Goal: Task Accomplishment & Management: Complete application form

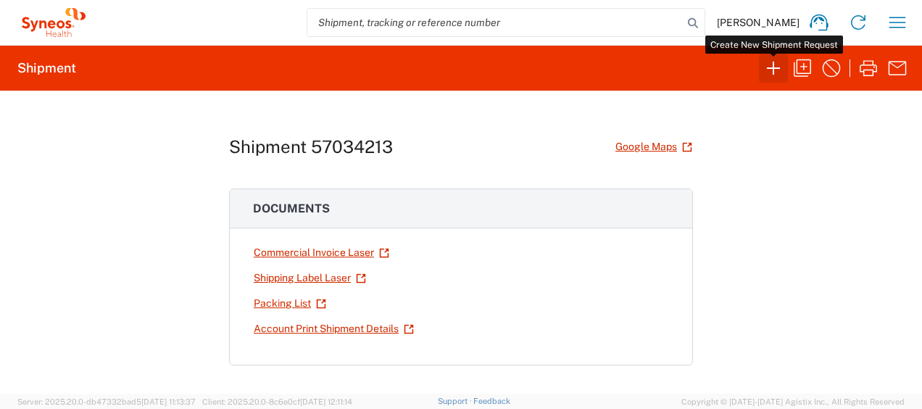
click at [782, 67] on icon "button" at bounding box center [773, 68] width 23 height 23
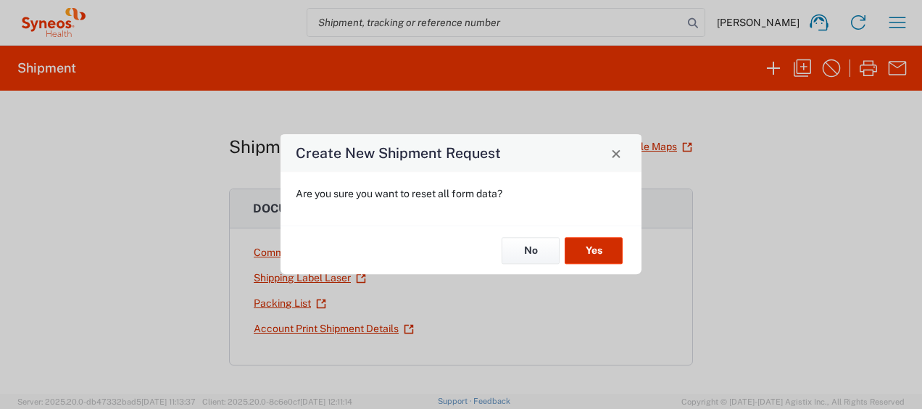
click at [595, 238] on button "Yes" at bounding box center [594, 250] width 58 height 27
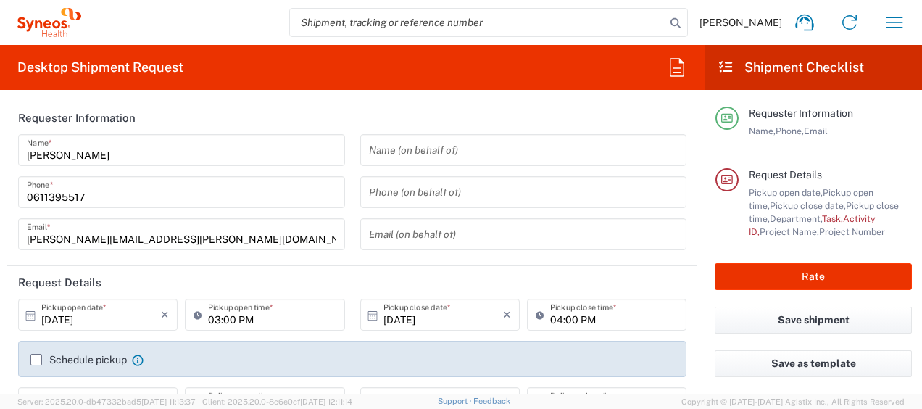
type input "4510"
type input "France"
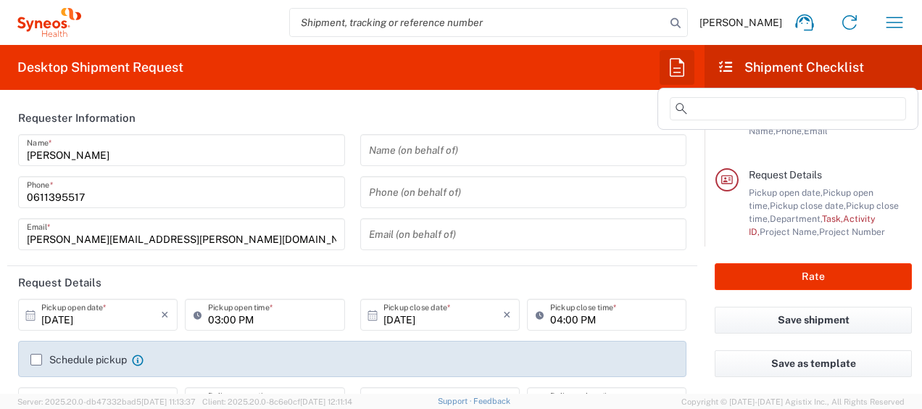
click at [687, 70] on icon "button" at bounding box center [677, 67] width 23 height 23
type input "Syneos Health France SARL"
click at [729, 103] on input at bounding box center [788, 108] width 236 height 23
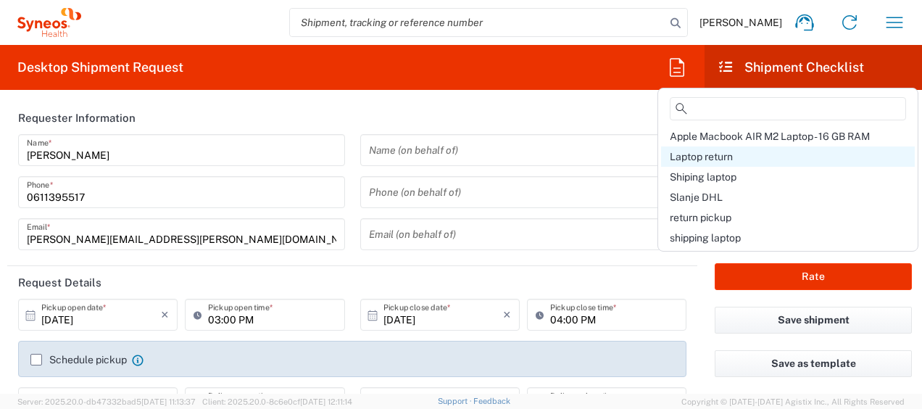
click at [716, 159] on span "Laptop return" at bounding box center [701, 157] width 63 height 12
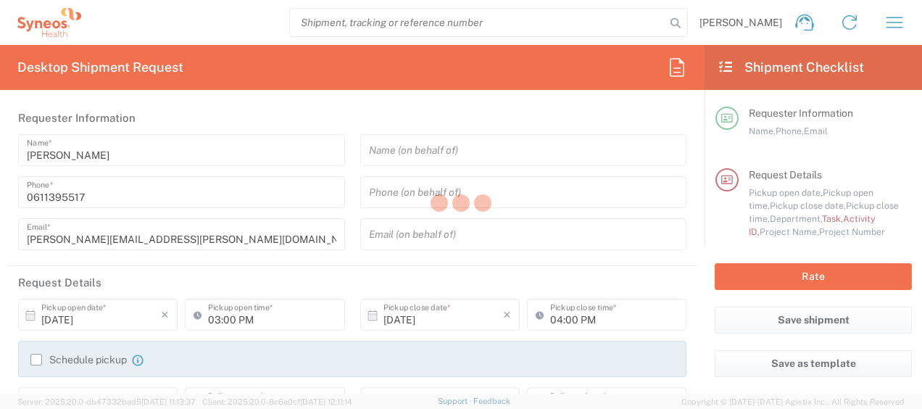
type input "Break/Fix"
type input "a220688"
type textarea "javad.ghasemi@syneoshealth.com"
type input "Syneos Health France SARL"
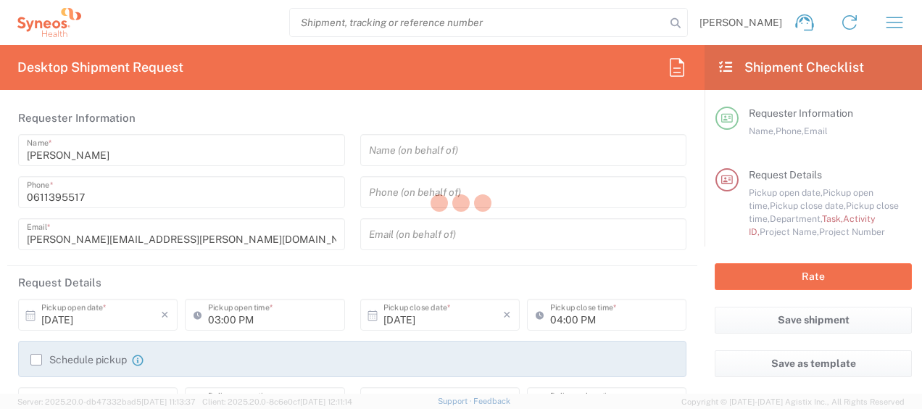
type input "25 boulevard Romain Rolland"
type input "5th Floor"
type input "Paris"
type input "France"
type input "75014"
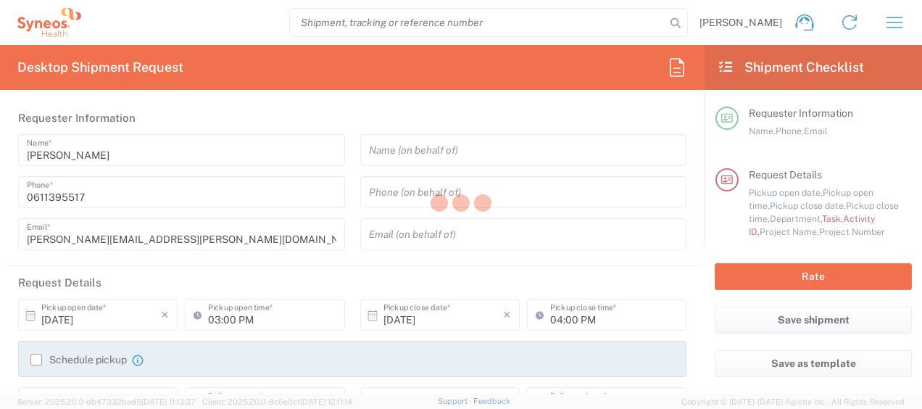
type input "Javad Ghasemi"
type input "0611395517"
type input "javad.ghasemi@syneoshealth.com"
type input "01:00 PM"
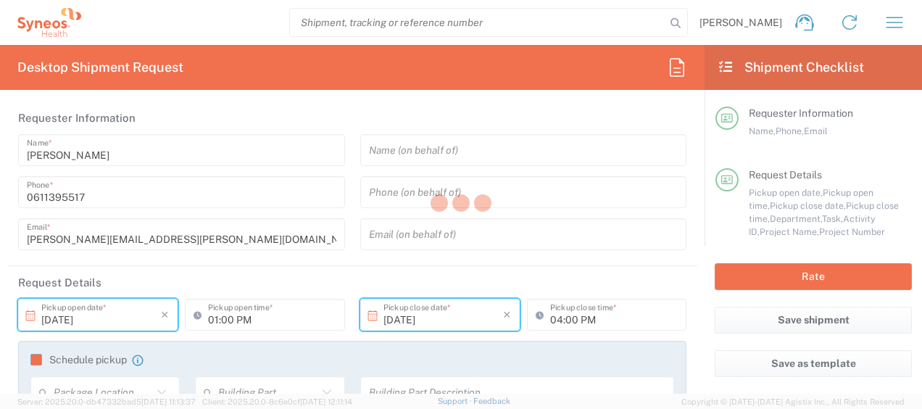
type input "4510 DEPARTMENTAL EXPENSE"
type input "Large Box"
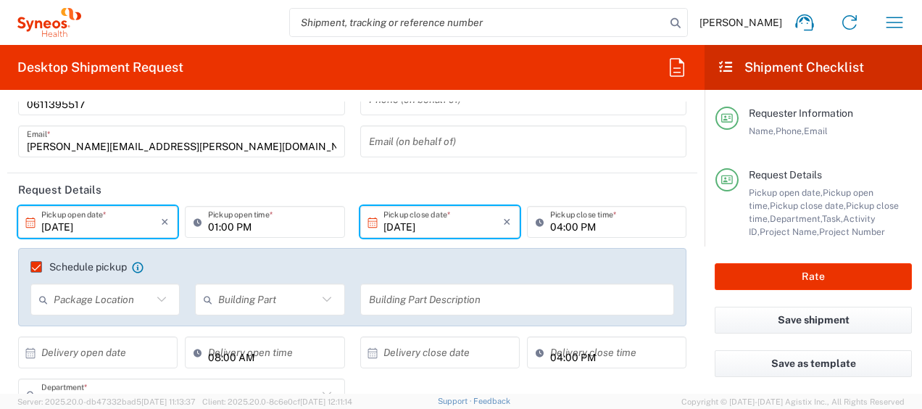
scroll to position [95, 0]
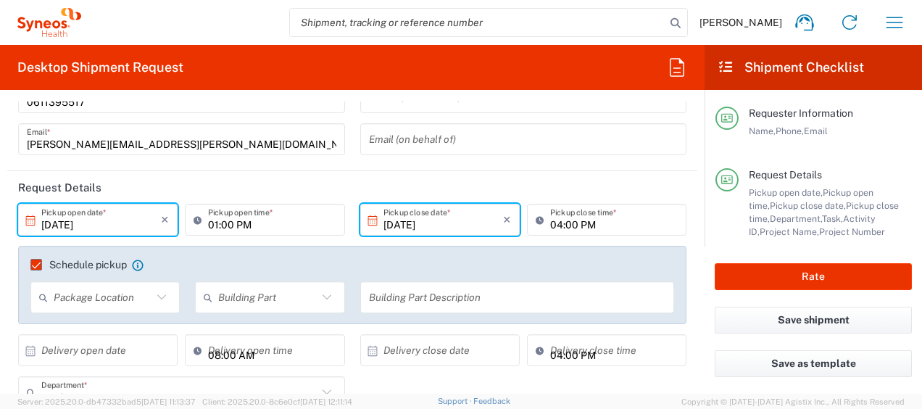
click at [58, 223] on input "10/07/2025" at bounding box center [101, 219] width 120 height 25
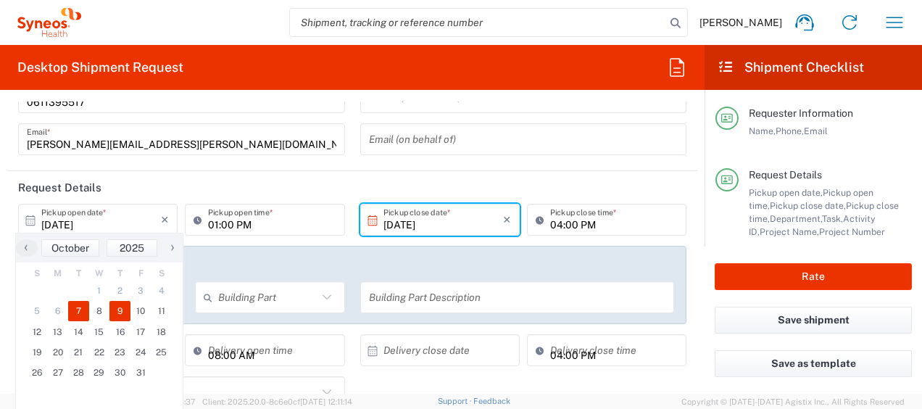
click at [115, 308] on span "9" at bounding box center [119, 311] width 21 height 20
type input "10/09/2025"
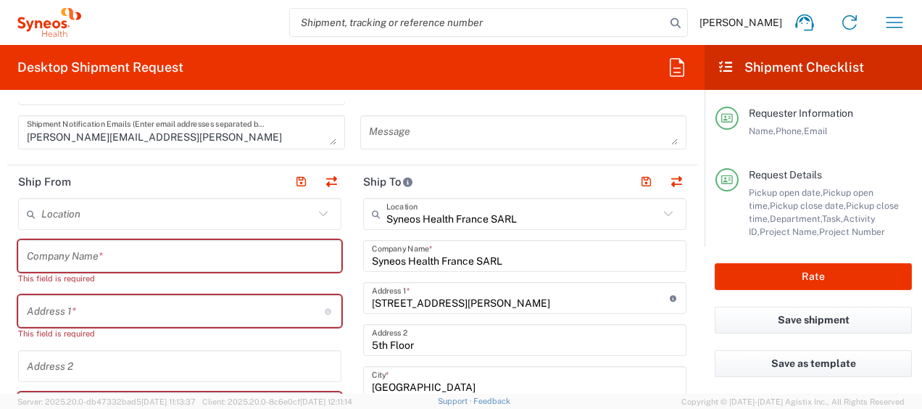
scroll to position [591, 0]
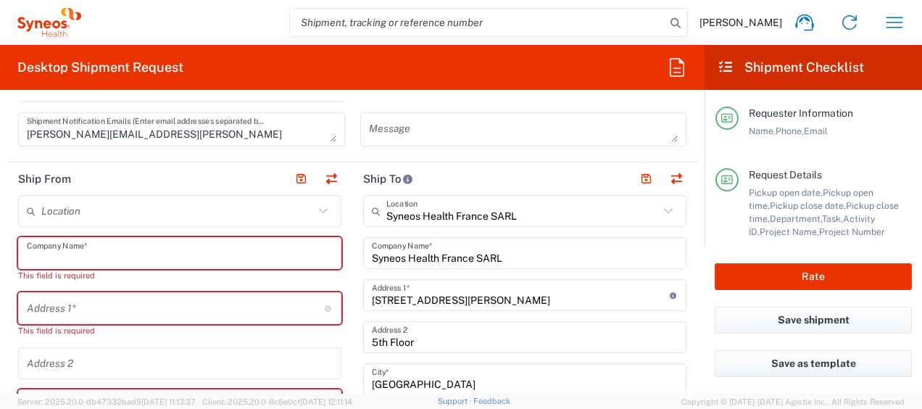
click at [153, 246] on input "text" at bounding box center [180, 253] width 306 height 25
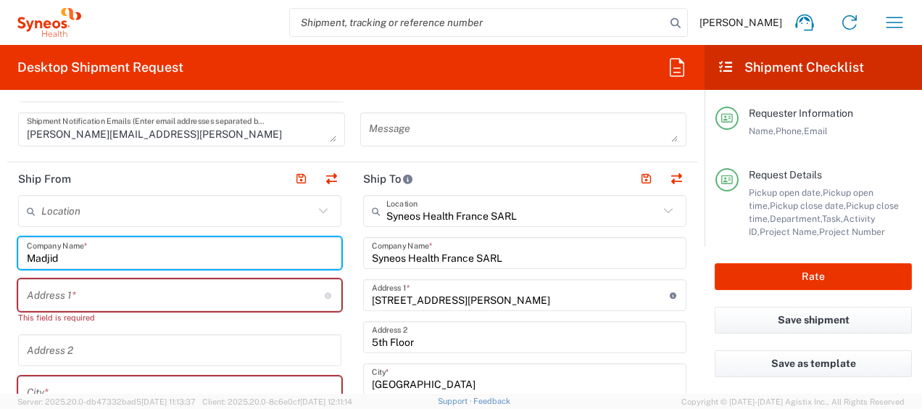
paste input "Amokrane"
drag, startPoint x: 140, startPoint y: 256, endPoint x: 24, endPoint y: 261, distance: 116.1
click at [24, 261] on div "Madjid Amokrane Company Name *" at bounding box center [179, 253] width 323 height 32
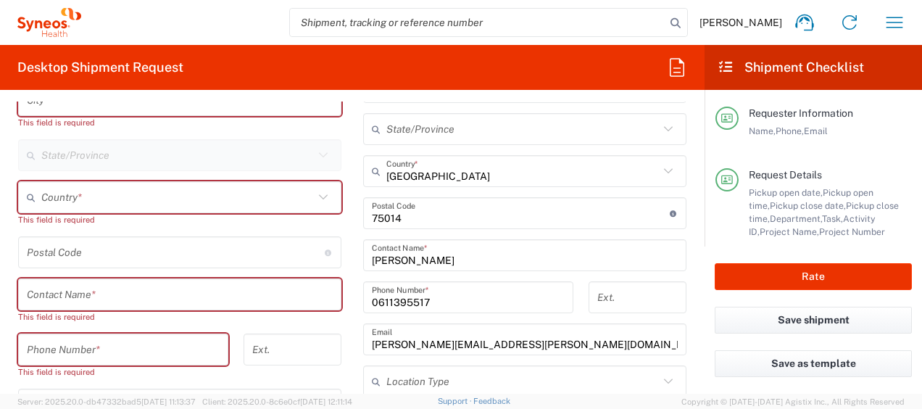
scroll to position [885, 0]
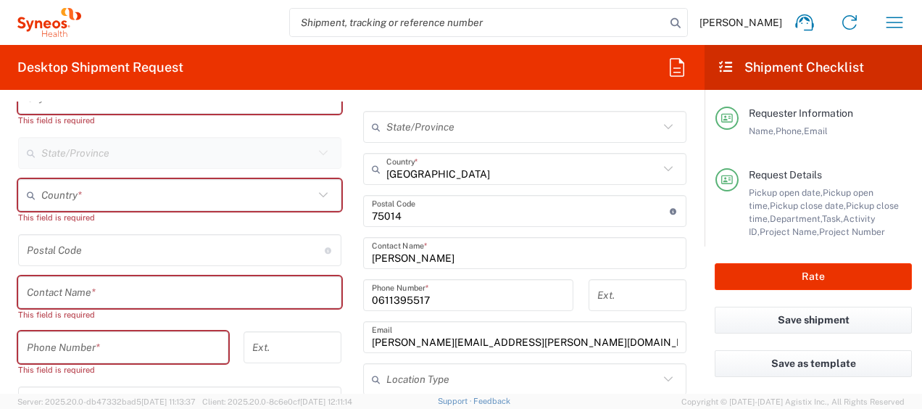
type input "Madjid Amokrane"
click at [123, 285] on input "text" at bounding box center [180, 292] width 306 height 25
paste input "Madjid Amokrane"
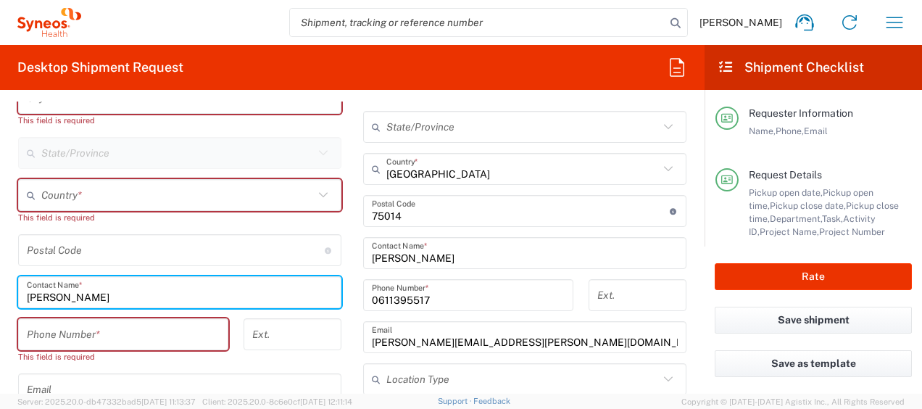
type input "Madjid Amokrane"
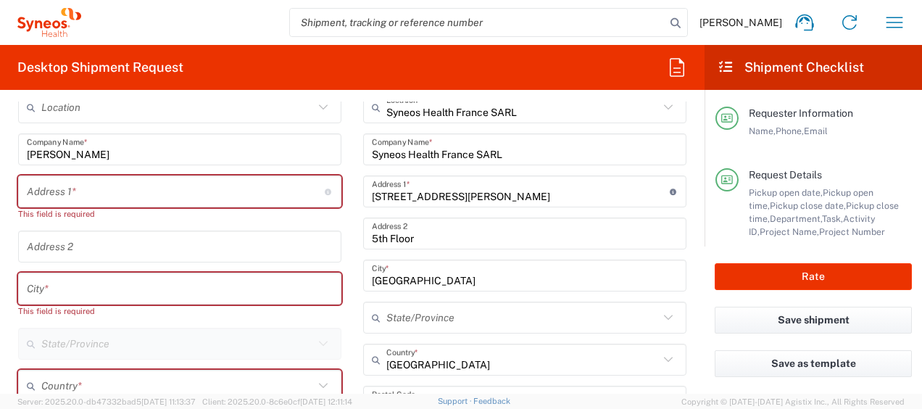
scroll to position [694, 0]
click at [87, 199] on input "text" at bounding box center [176, 192] width 298 height 25
paste input "4 Rue Des Hauts Perreux"
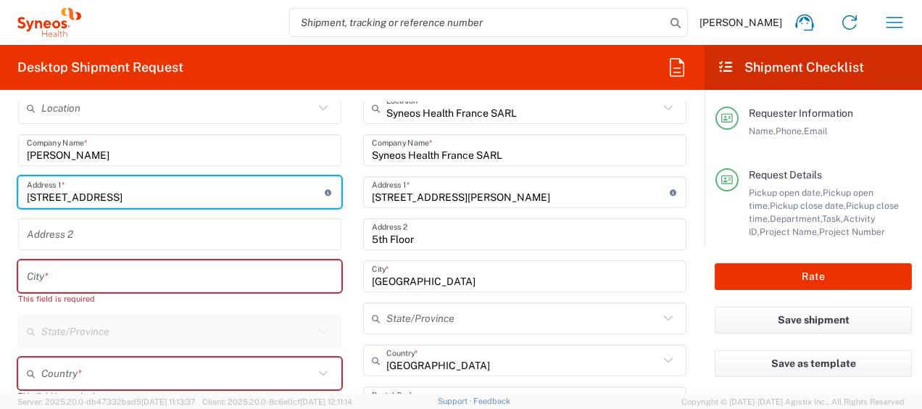
type input "4 Rue Des Hauts Perreux"
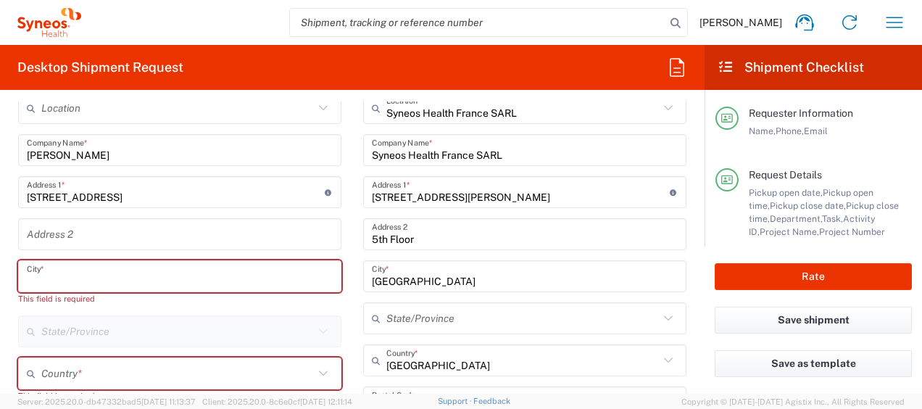
click at [84, 270] on input "text" at bounding box center [180, 276] width 306 height 25
paste input "Champigny-Sur-Marne"
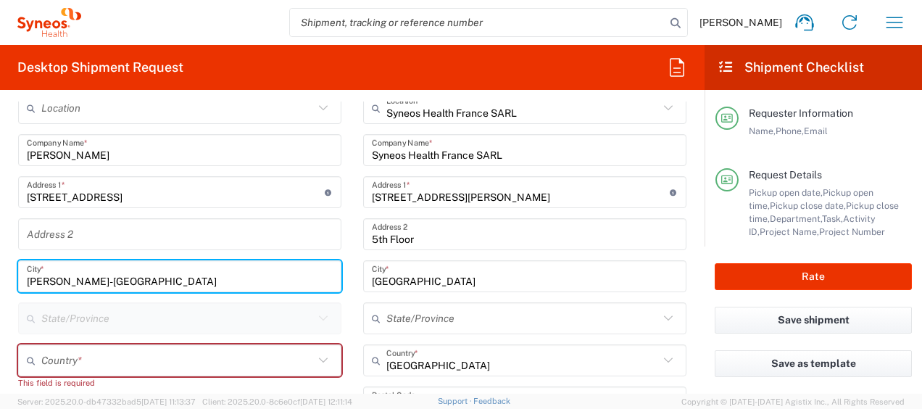
type input "Champigny-Sur-Marne"
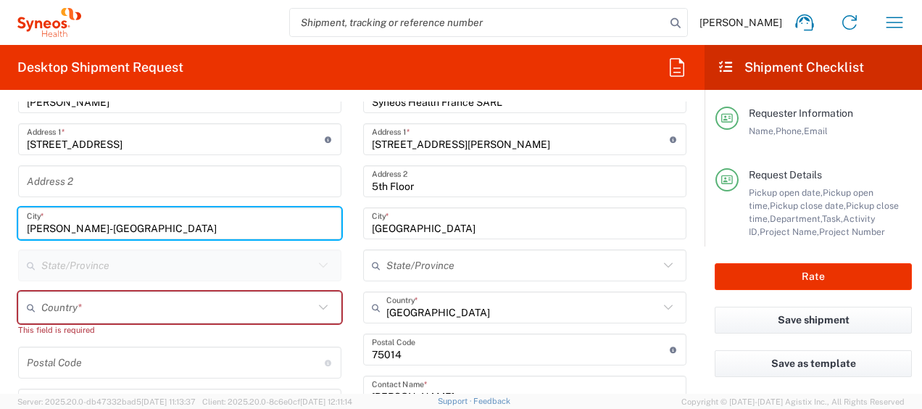
scroll to position [747, 0]
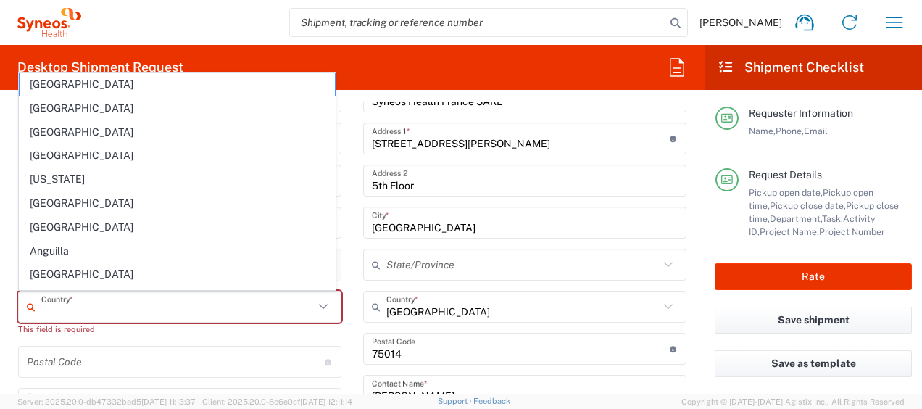
click at [178, 297] on input "text" at bounding box center [177, 306] width 273 height 25
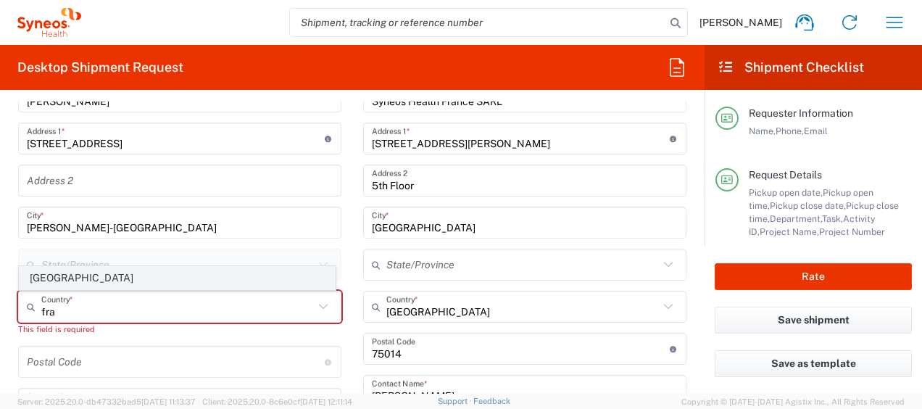
click at [36, 270] on span "France" at bounding box center [177, 278] width 315 height 22
type input "France"
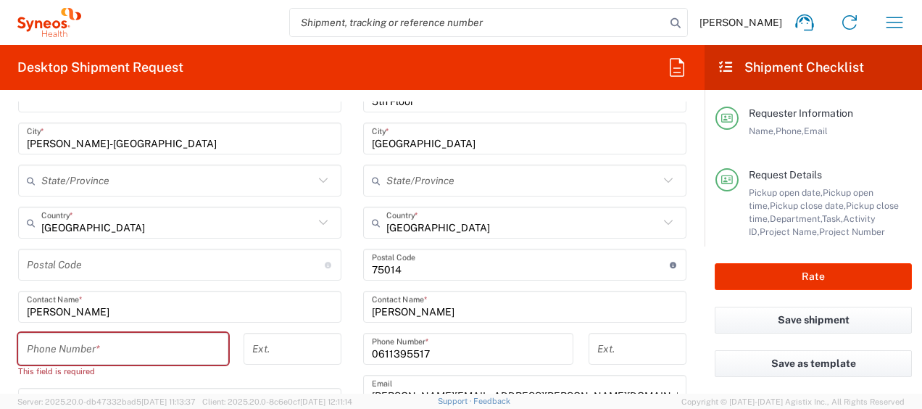
scroll to position [834, 0]
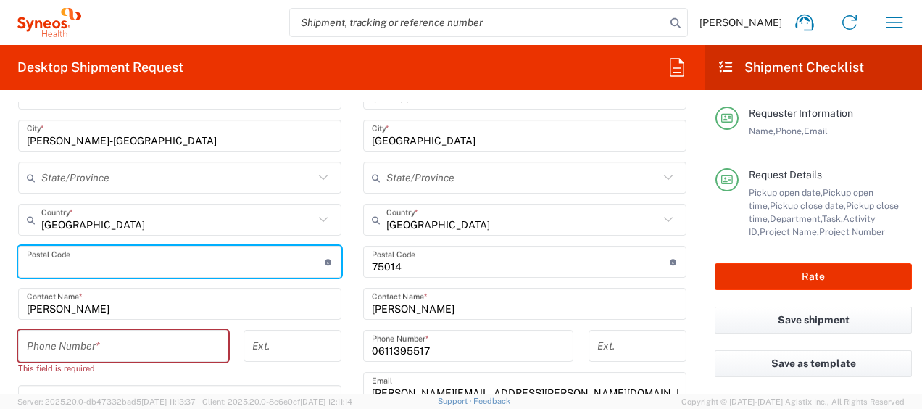
click at [96, 262] on input "undefined" at bounding box center [176, 261] width 298 height 25
paste input "94500"
type input "94500"
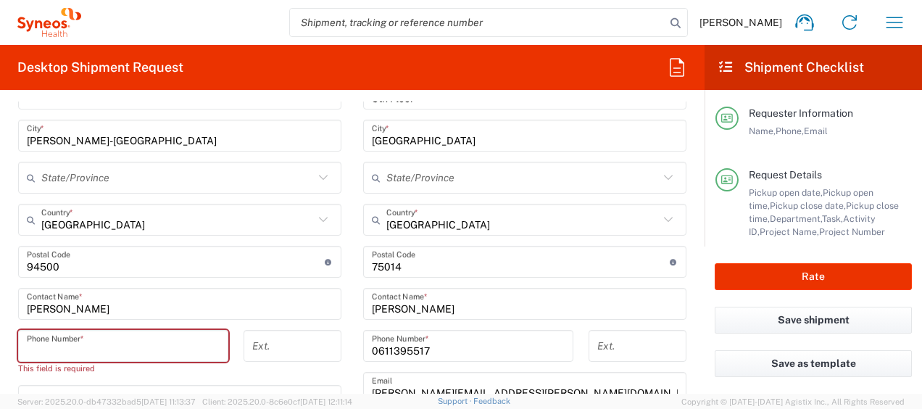
click at [121, 339] on input "tel" at bounding box center [123, 346] width 193 height 25
paste input "+33 620 515 299"
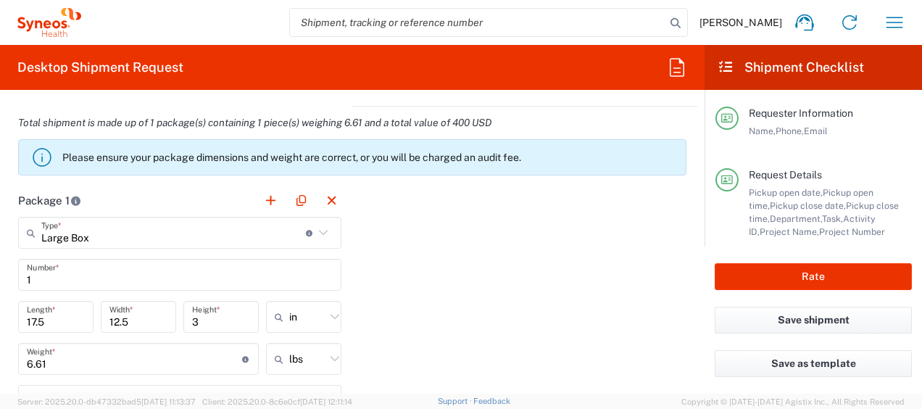
scroll to position [1379, 0]
type input "+33 620 515 299"
click at [326, 317] on icon at bounding box center [335, 316] width 19 height 19
click at [312, 363] on span "cm" at bounding box center [298, 371] width 71 height 22
type input "44.45"
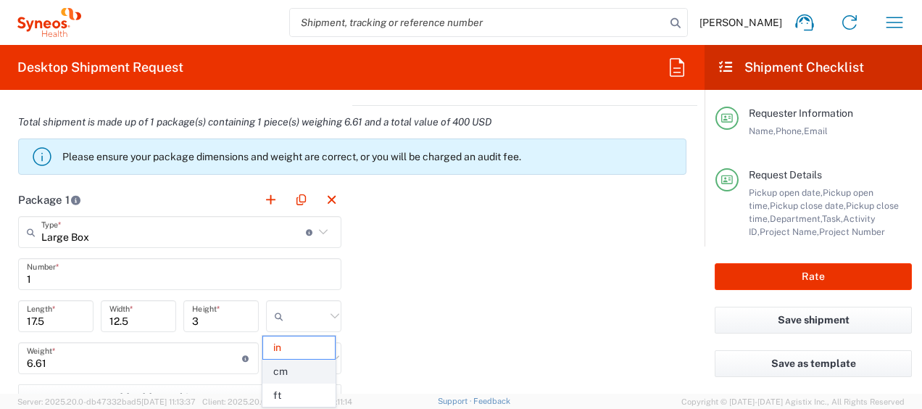
type input "31.75"
type input "7.62"
type input "cm"
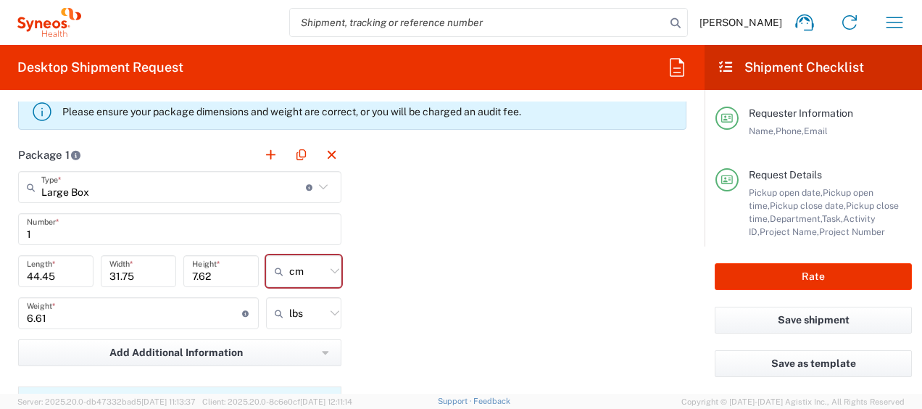
scroll to position [1425, 0]
click at [326, 312] on icon at bounding box center [335, 312] width 19 height 19
click at [297, 364] on span "kgs" at bounding box center [298, 368] width 71 height 22
type input "3"
type input "kgs"
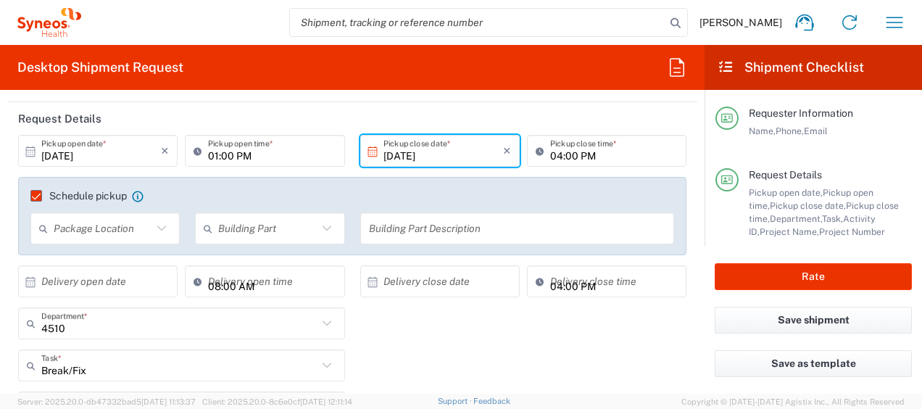
scroll to position [167, 0]
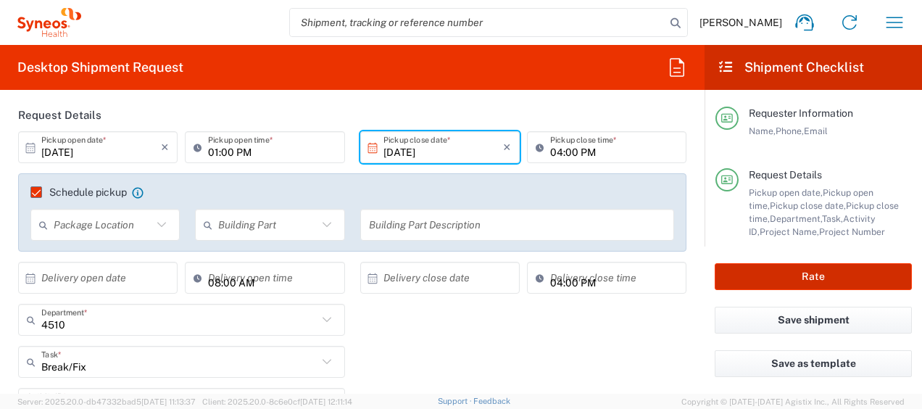
click at [729, 278] on button "Rate" at bounding box center [813, 276] width 197 height 27
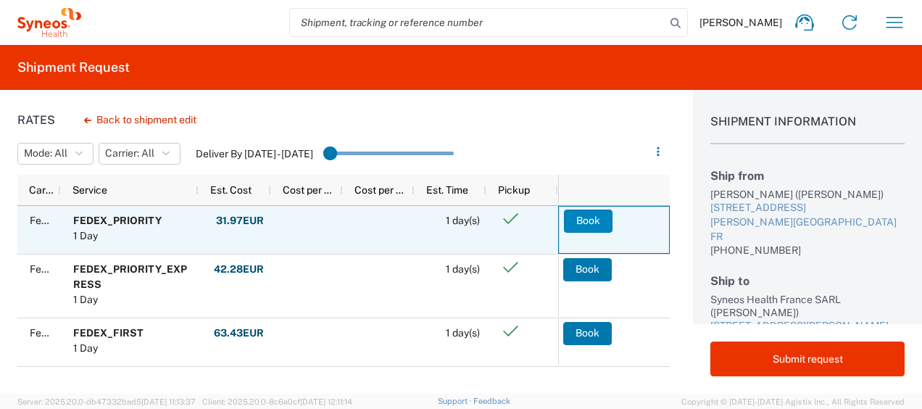
click at [579, 224] on button "Book" at bounding box center [588, 221] width 49 height 23
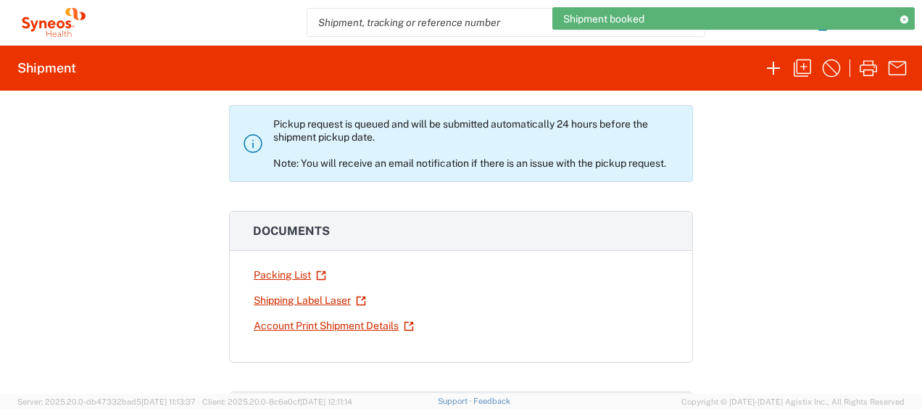
scroll to position [86, 0]
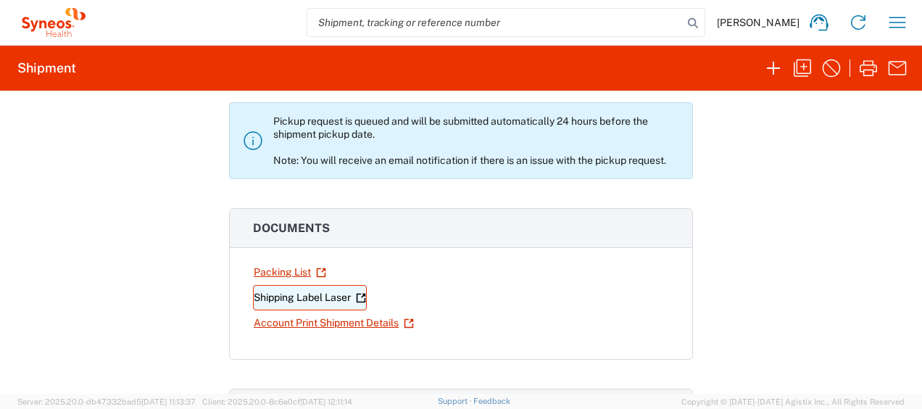
click at [335, 300] on link "Shipping Label Laser" at bounding box center [310, 297] width 114 height 25
